Goal: Task Accomplishment & Management: Use online tool/utility

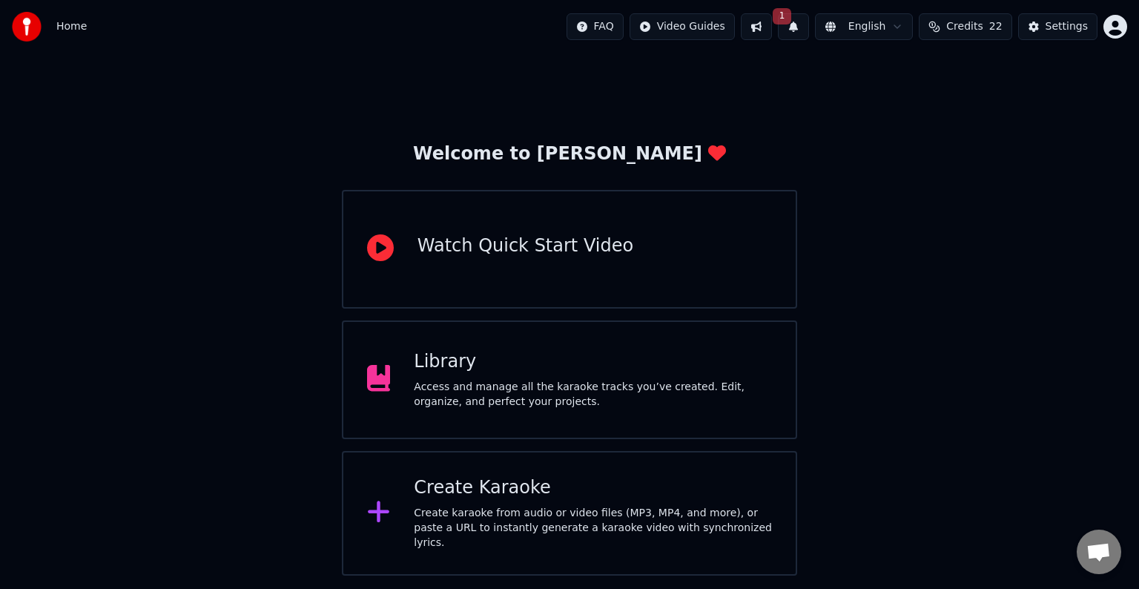
click at [770, 24] on button at bounding box center [756, 26] width 31 height 27
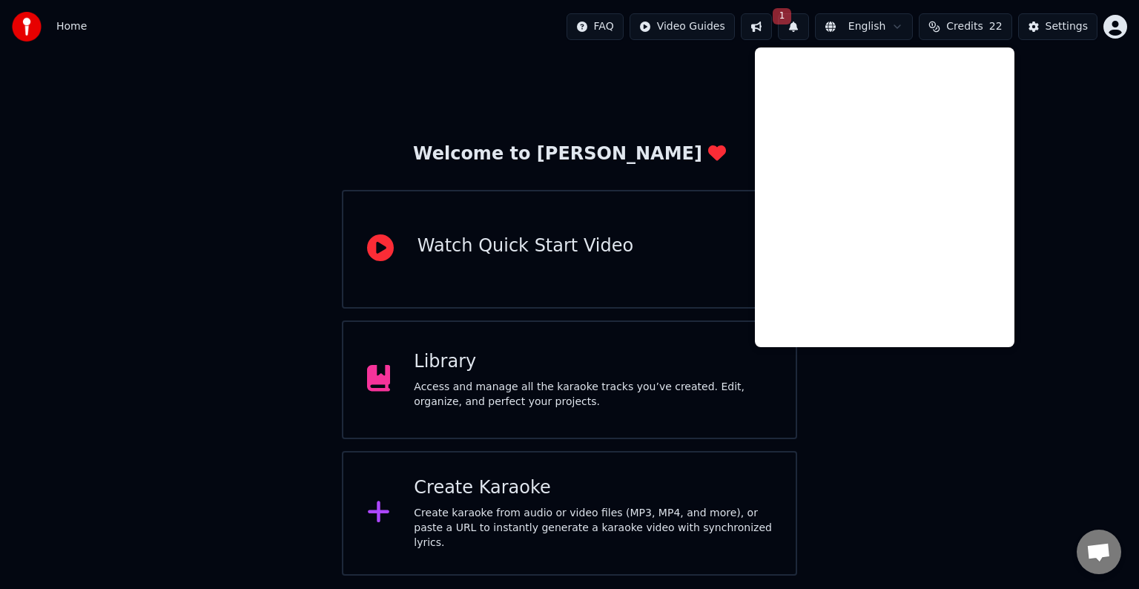
click at [725, 98] on div "Welcome to Youka Watch Quick Start Video Library Access and manage all the kara…" at bounding box center [569, 314] width 1139 height 522
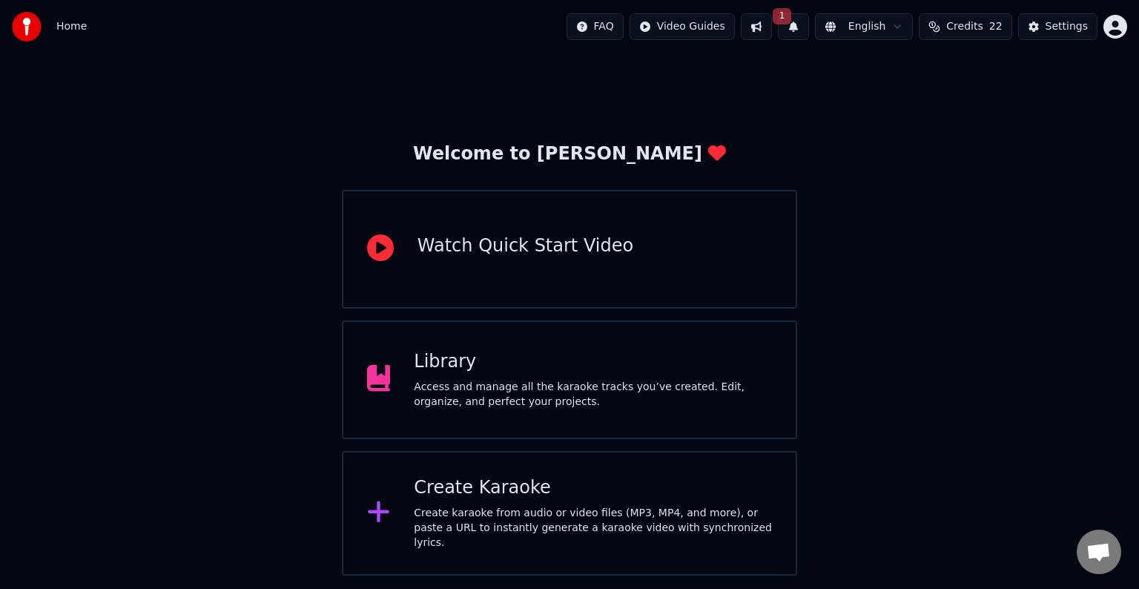
click at [801, 32] on button "1" at bounding box center [793, 26] width 31 height 27
click at [911, 70] on button "Update" at bounding box center [912, 73] width 63 height 27
click at [608, 381] on div "Access and manage all the karaoke tracks you’ve created. Edit, organize, and pe…" at bounding box center [593, 395] width 358 height 30
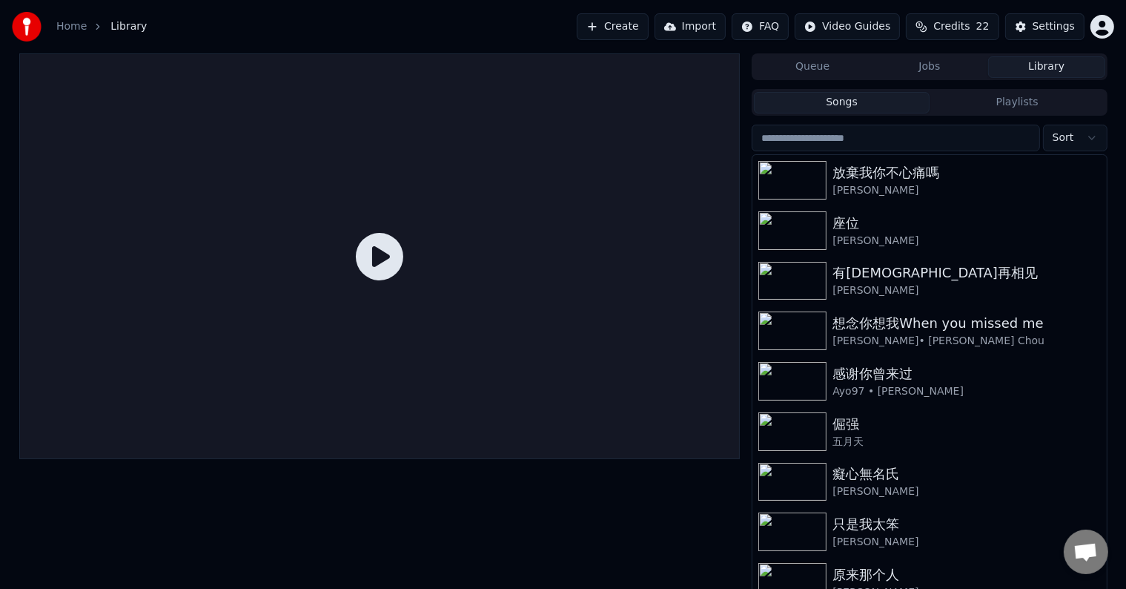
click at [960, 24] on span "Credits" at bounding box center [952, 26] width 36 height 15
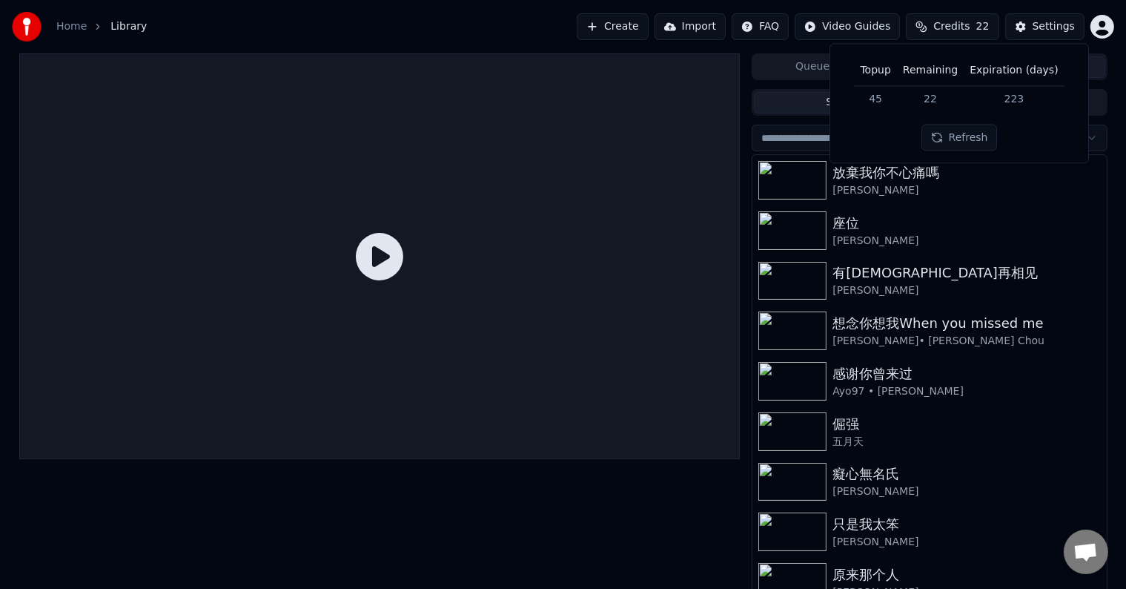
click at [520, 27] on div "Home Library Create Import FAQ Video Guides Credits 22 Settings" at bounding box center [563, 26] width 1126 height 53
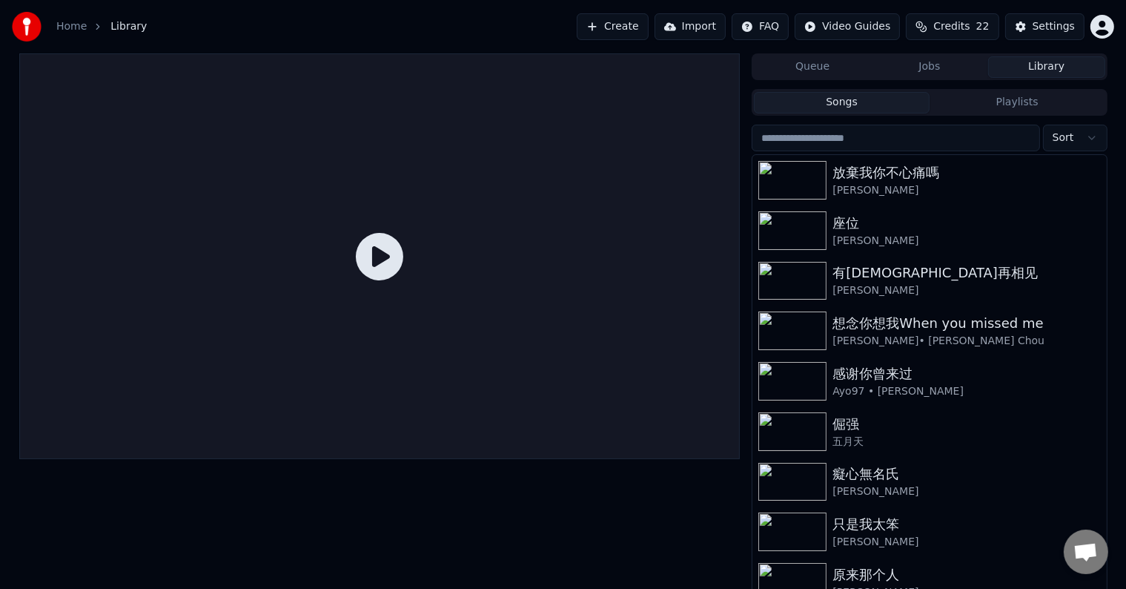
click at [953, 27] on span "Credits" at bounding box center [952, 26] width 36 height 15
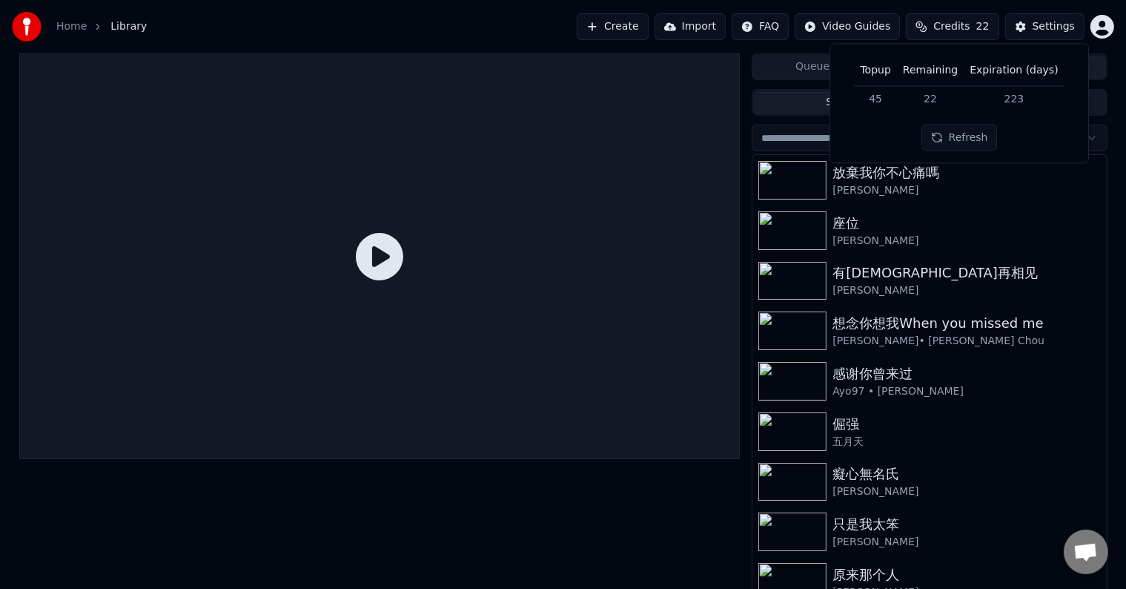
click at [558, 21] on div "Home Library Create Import FAQ Video Guides Credits 22 Settings" at bounding box center [563, 26] width 1126 height 53
